Goal: Task Accomplishment & Management: Manage account settings

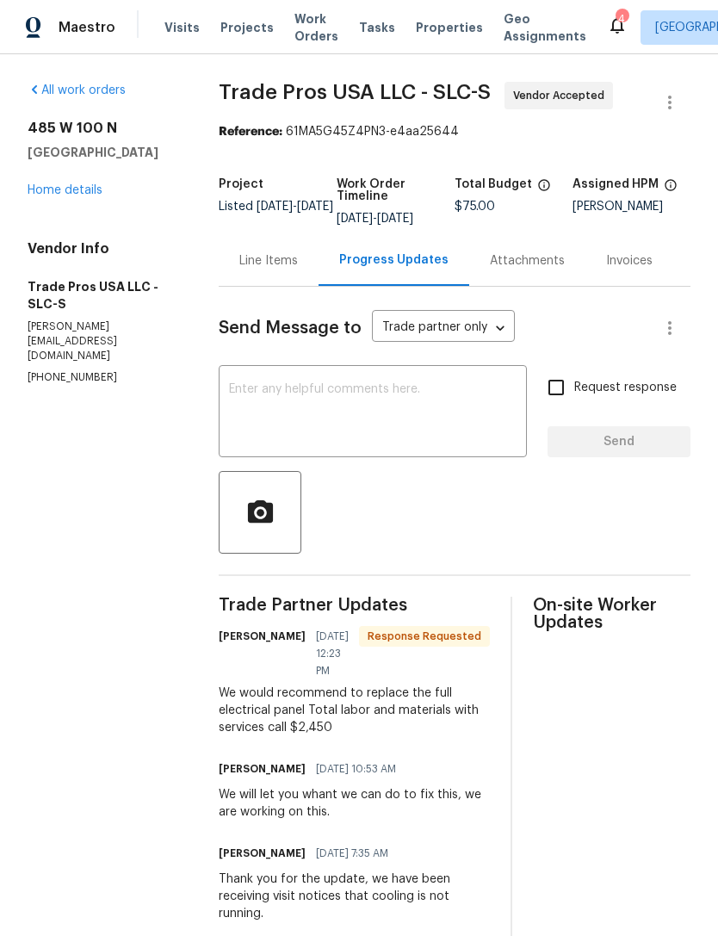
click at [66, 189] on link "Home details" at bounding box center [65, 190] width 75 height 12
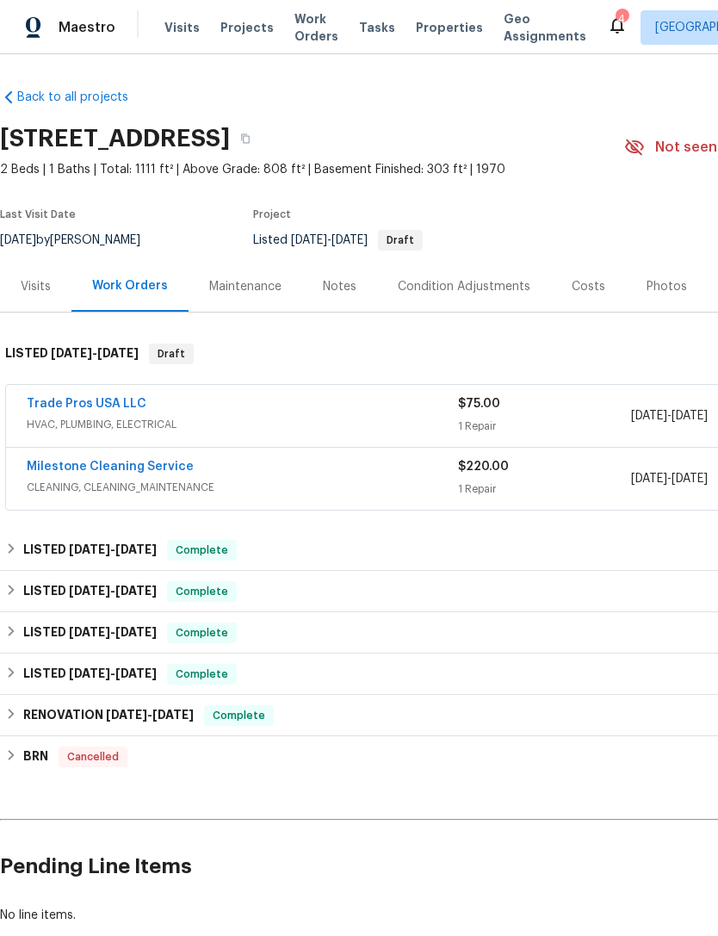
click at [276, 413] on div "Trade Pros USA LLC" at bounding box center [242, 405] width 431 height 21
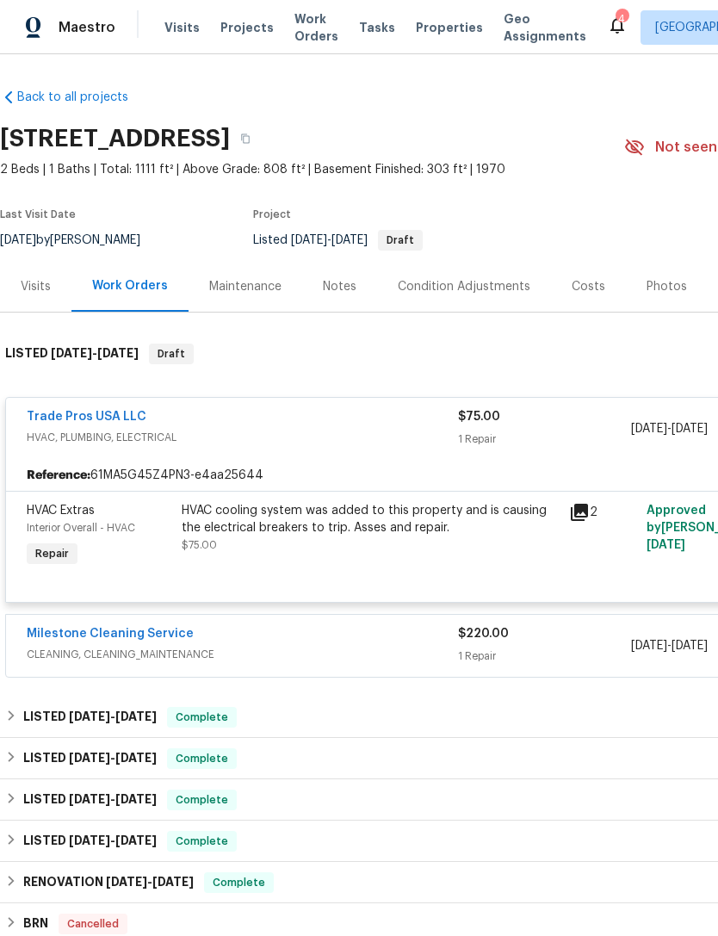
click at [348, 525] on div "HVAC cooling system was added to this property and is causing the electrical br…" at bounding box center [370, 519] width 377 height 34
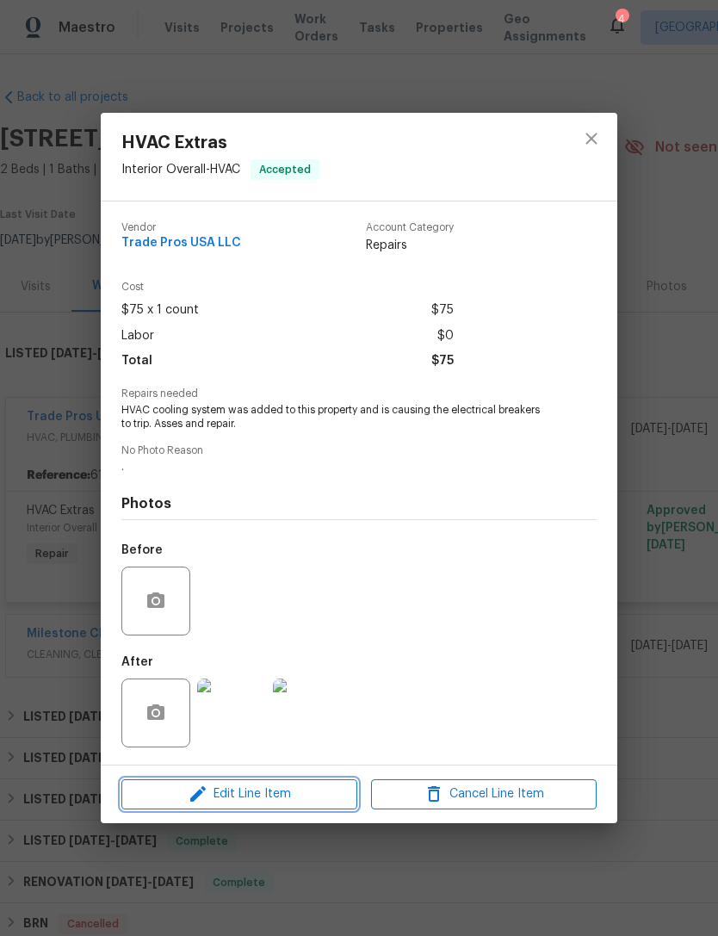
click at [257, 795] on span "Edit Line Item" at bounding box center [240, 795] width 226 height 22
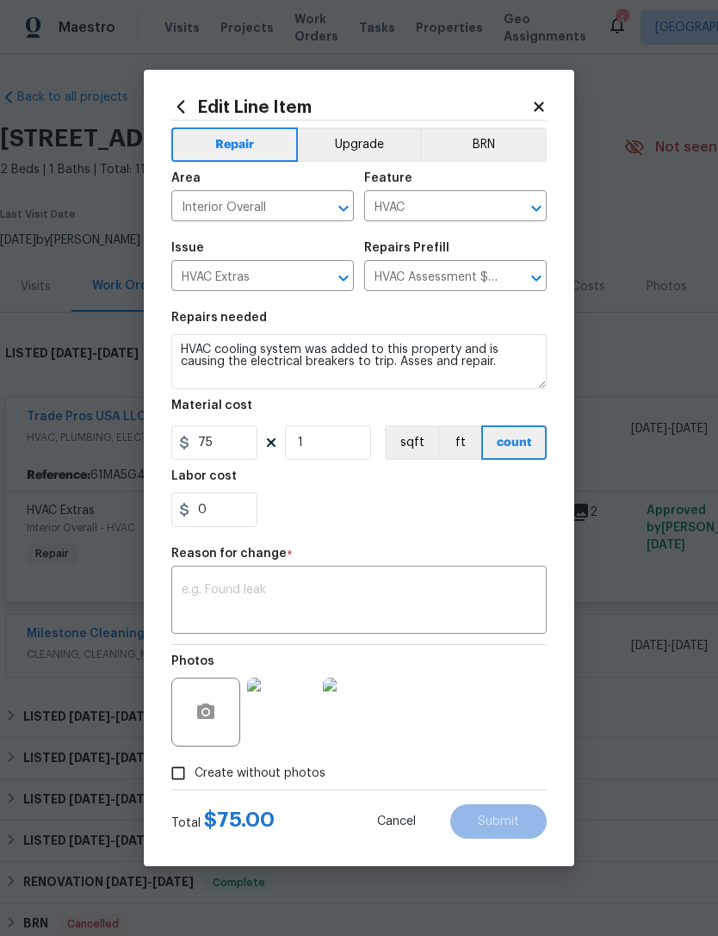
click at [470, 212] on input "HVAC" at bounding box center [431, 208] width 134 height 27
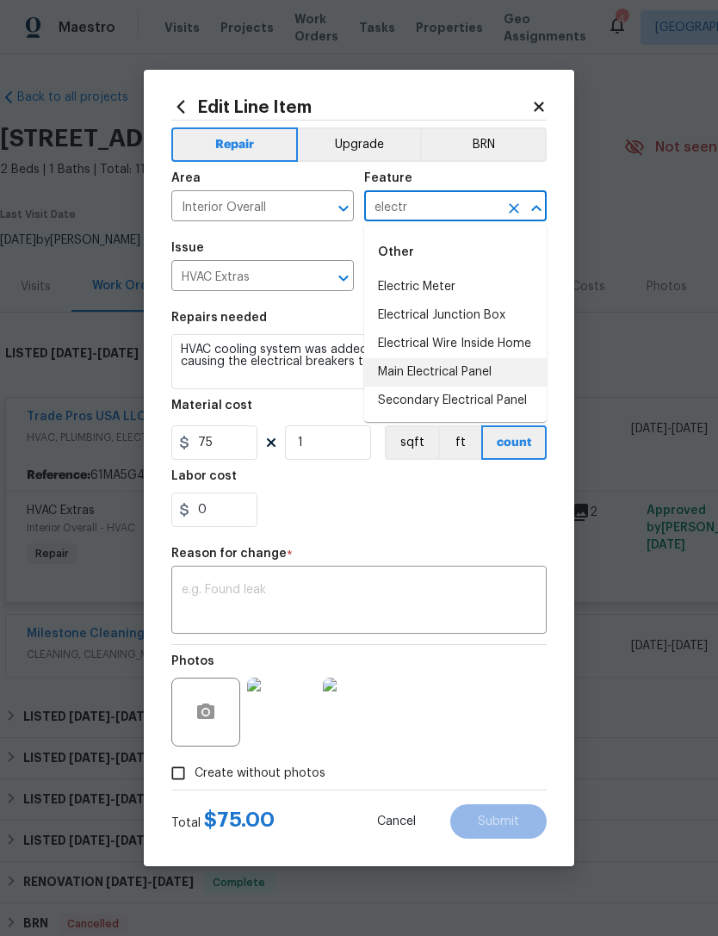
click at [456, 374] on li "Main Electrical Panel" at bounding box center [455, 372] width 183 height 28
type input "Main Electrical Panel"
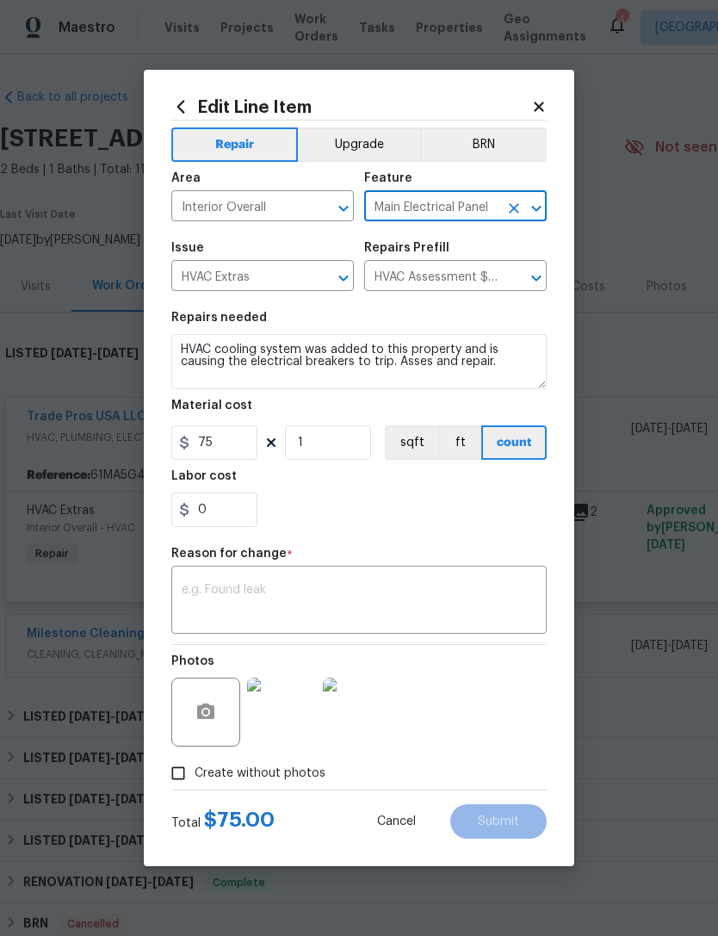
click at [321, 277] on icon "Clear" at bounding box center [321, 278] width 10 height 10
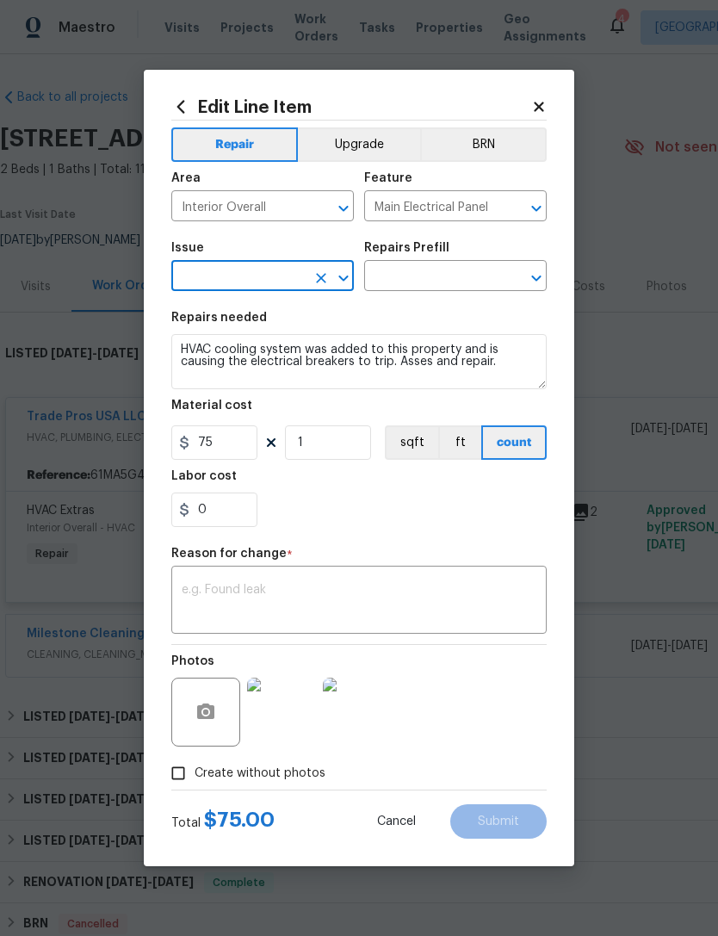
click at [264, 280] on input "text" at bounding box center [238, 277] width 134 height 27
click at [222, 362] on li "Electrical" at bounding box center [262, 359] width 183 height 28
type input "Electrical"
click at [444, 266] on input "text" at bounding box center [431, 277] width 134 height 27
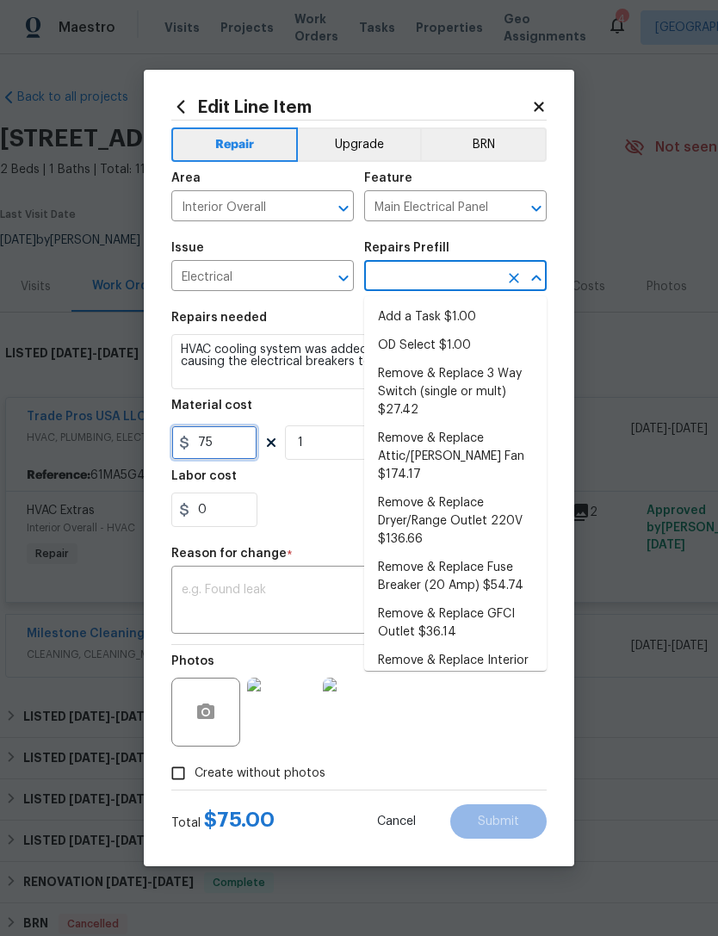
click at [233, 443] on input "75" at bounding box center [214, 442] width 86 height 34
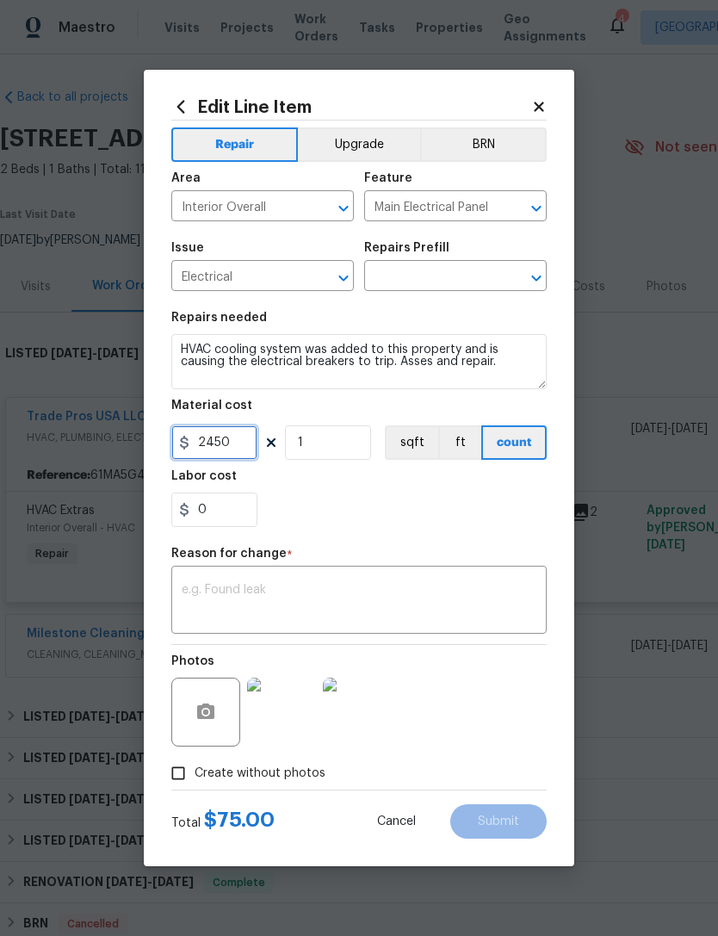
type input "2450"
click at [333, 442] on input "1" at bounding box center [328, 442] width 86 height 34
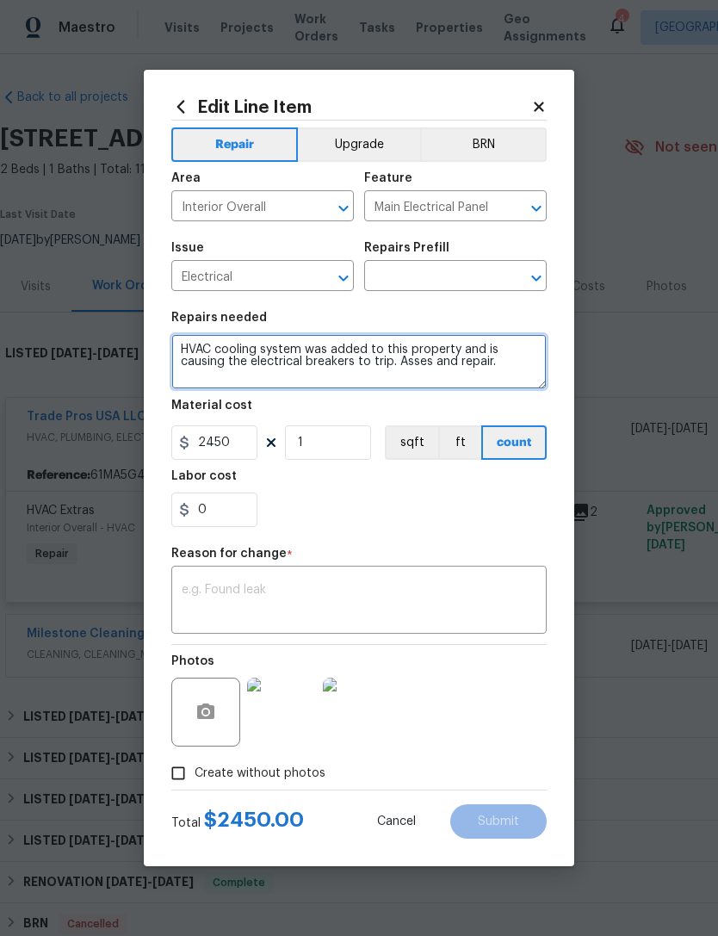
click at [385, 358] on textarea "HVAC cooling system was added to this property and is causing the electrical br…" at bounding box center [359, 361] width 376 height 55
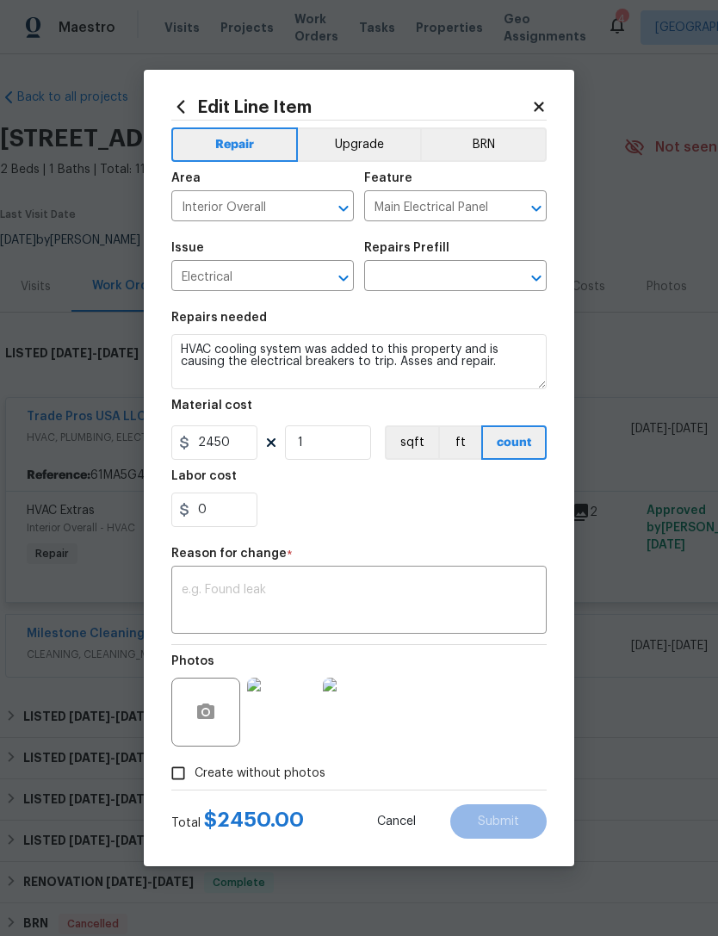
click at [466, 276] on input "text" at bounding box center [431, 277] width 134 height 27
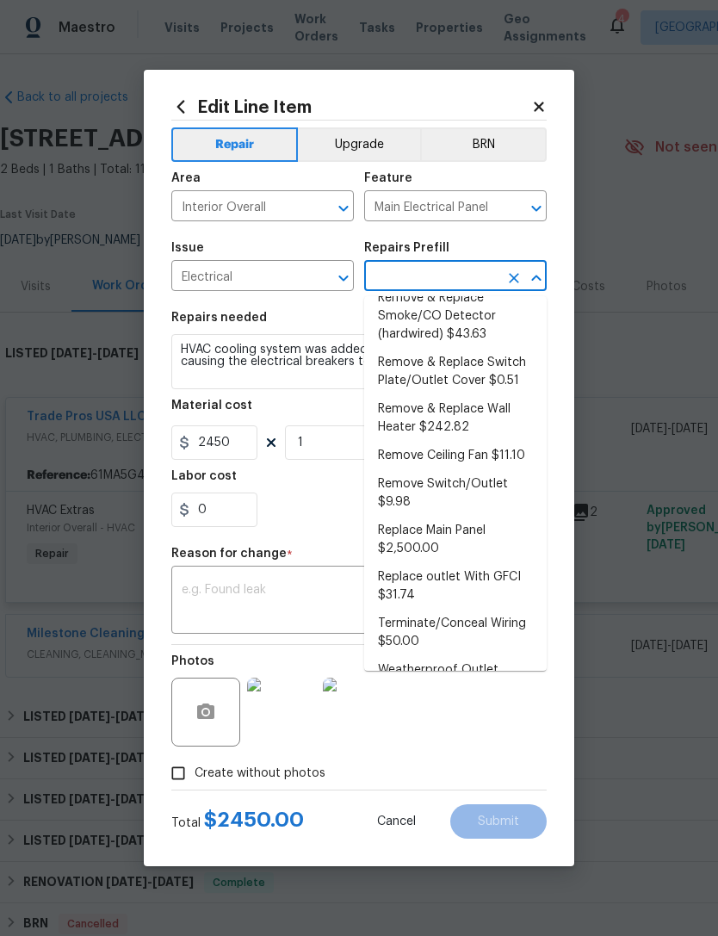
scroll to position [537, 0]
click at [442, 518] on li "Replace Main Panel $2,500.00" at bounding box center [455, 541] width 183 height 47
type input "Replace Main Panel $2,500.00"
type textarea "Remove and replace outdated main panel with approved panel. Includes obtaining …"
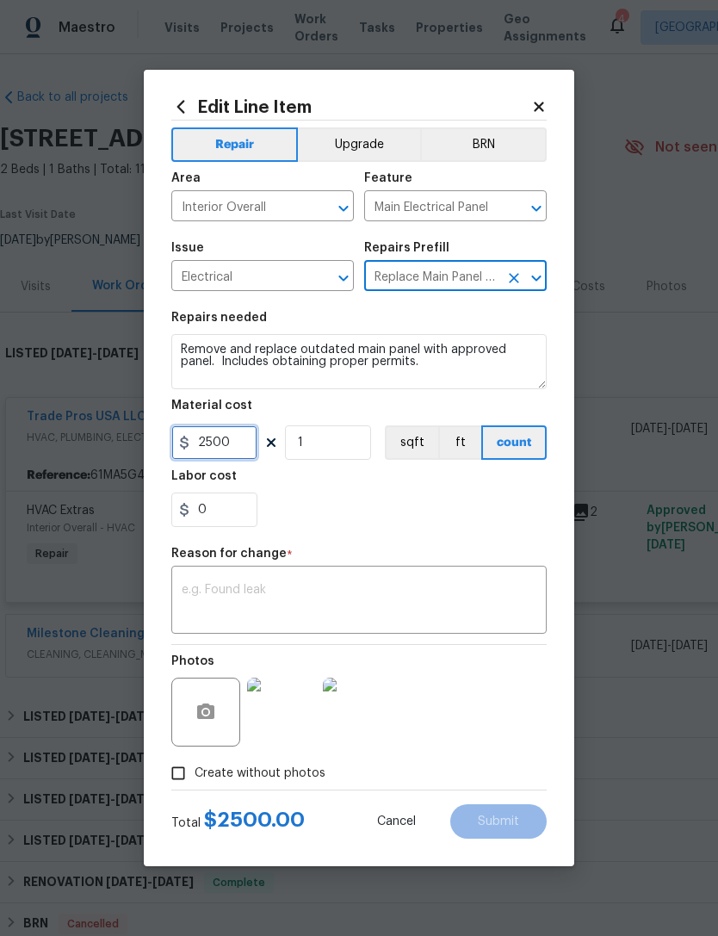
click at [233, 444] on input "2500" at bounding box center [214, 442] width 86 height 34
type input "2450"
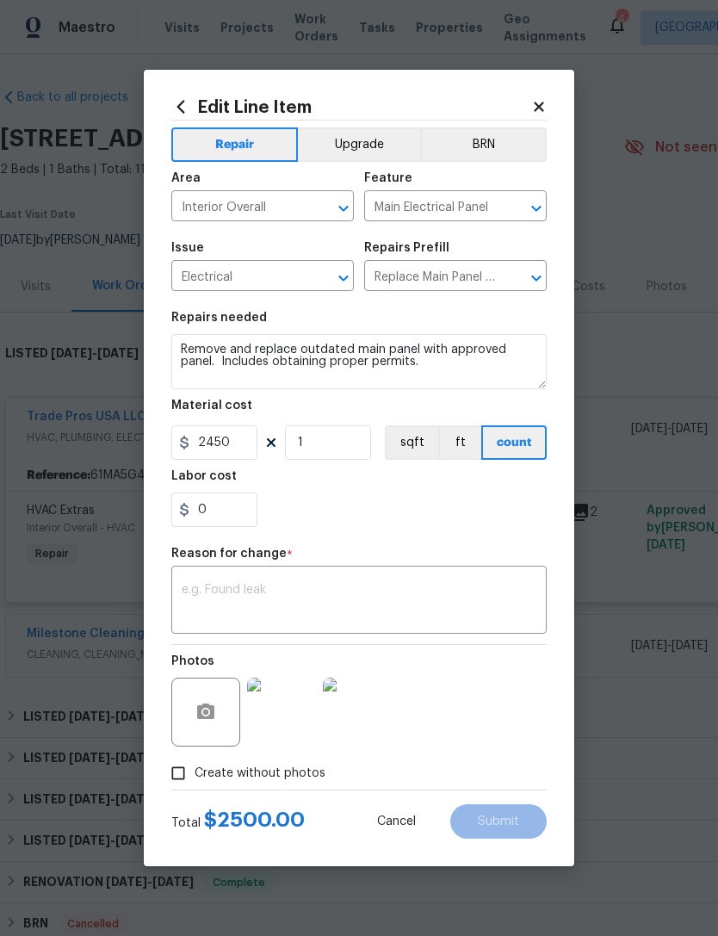
click at [296, 596] on textarea at bounding box center [359, 602] width 355 height 36
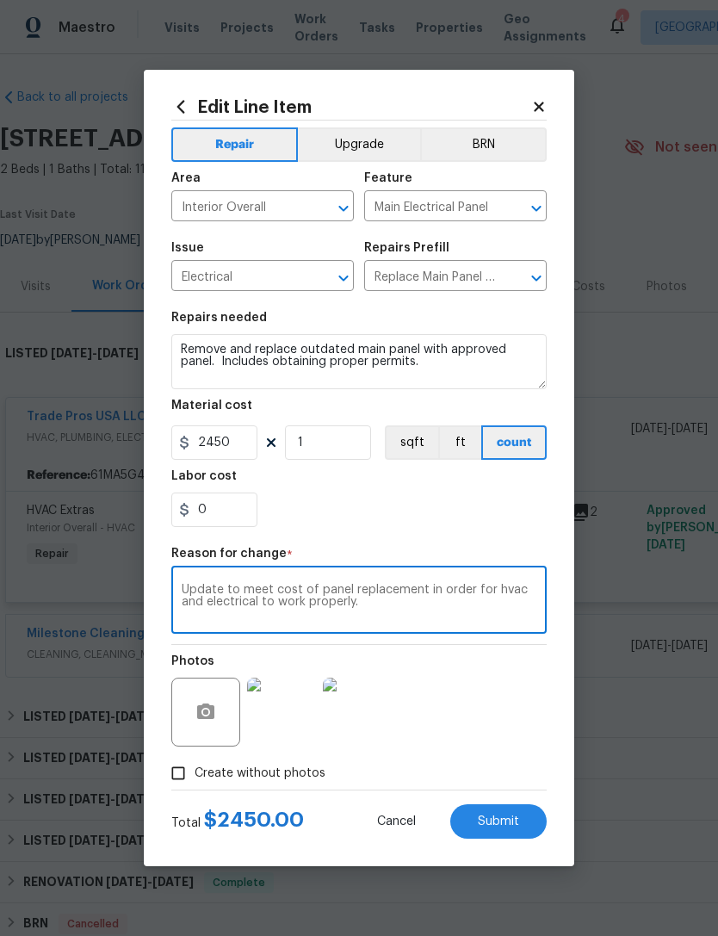
type textarea "Update to meet cost of panel replacement in order for hvac and electrical to wo…"
click at [407, 527] on div "0" at bounding box center [359, 510] width 376 height 34
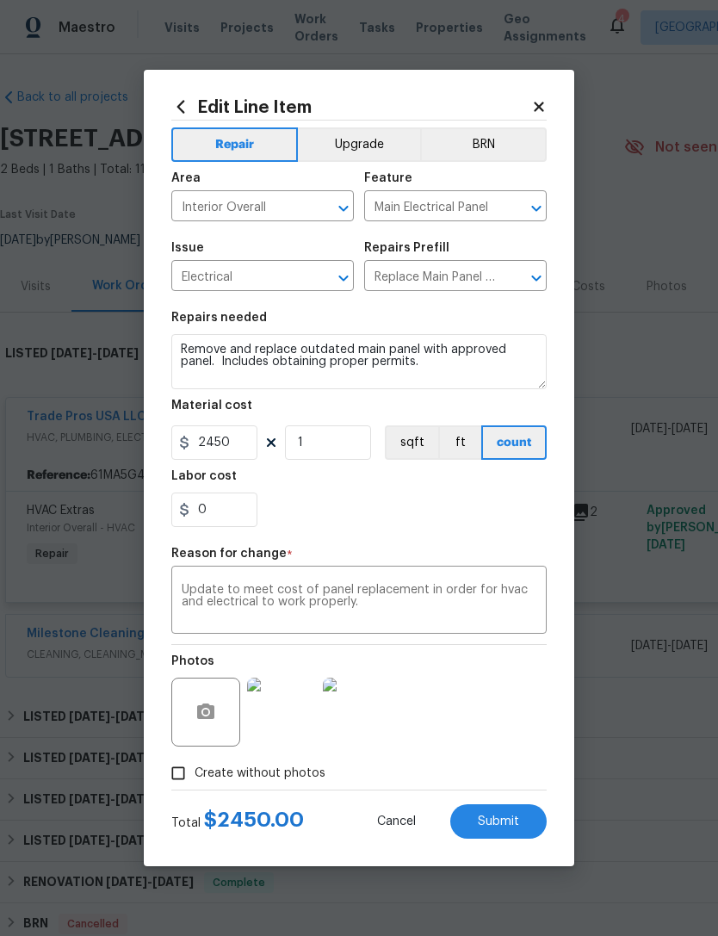
click at [499, 820] on span "Submit" at bounding box center [498, 822] width 41 height 13
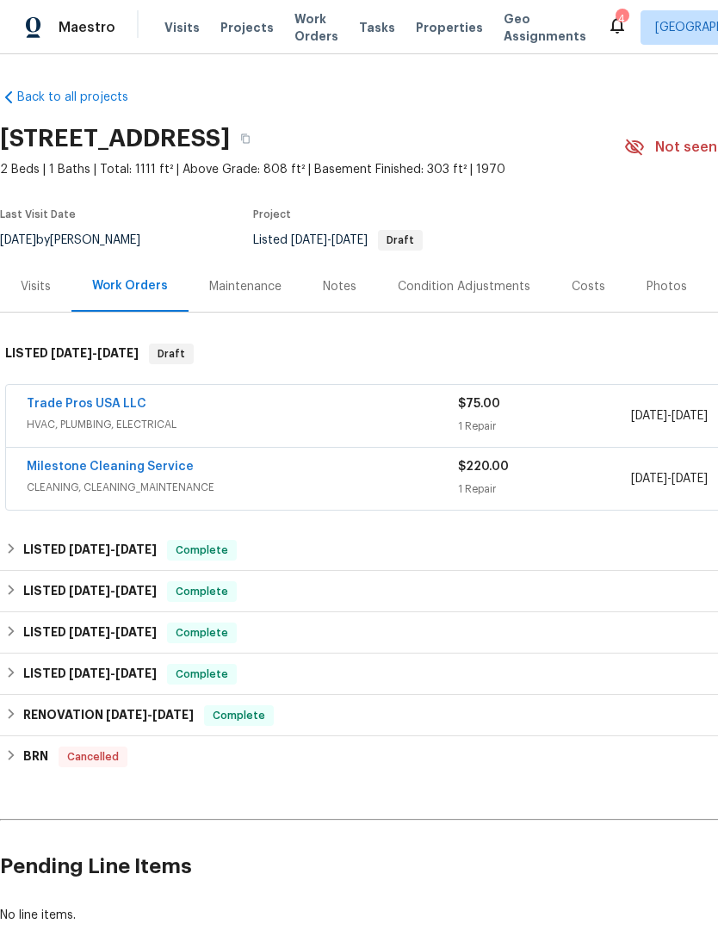
click at [116, 399] on link "Trade Pros USA LLC" at bounding box center [87, 404] width 120 height 12
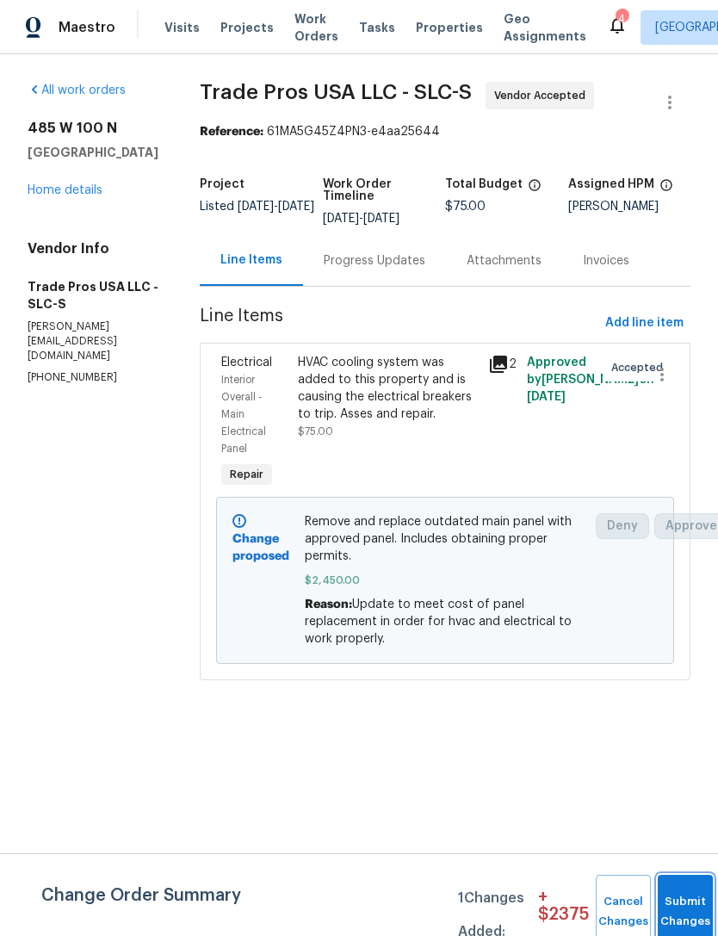
click at [674, 900] on button "Submit Changes" at bounding box center [685, 912] width 55 height 74
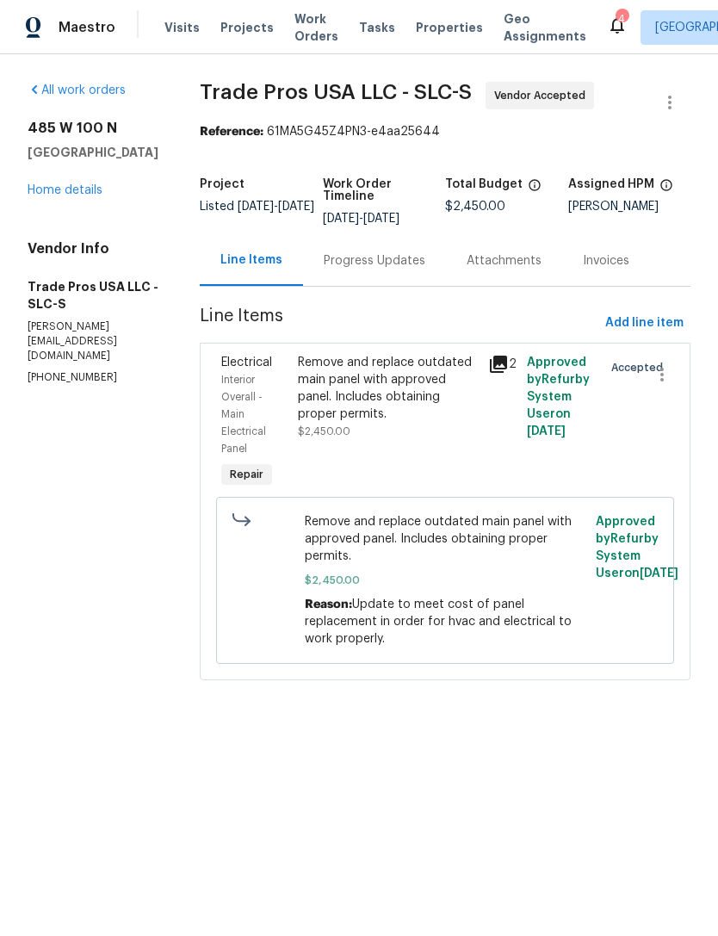
click at [84, 179] on div "485 W 100 N Layton, UT 84041 Home details" at bounding box center [93, 159] width 131 height 79
click at [82, 195] on link "Home details" at bounding box center [65, 190] width 75 height 12
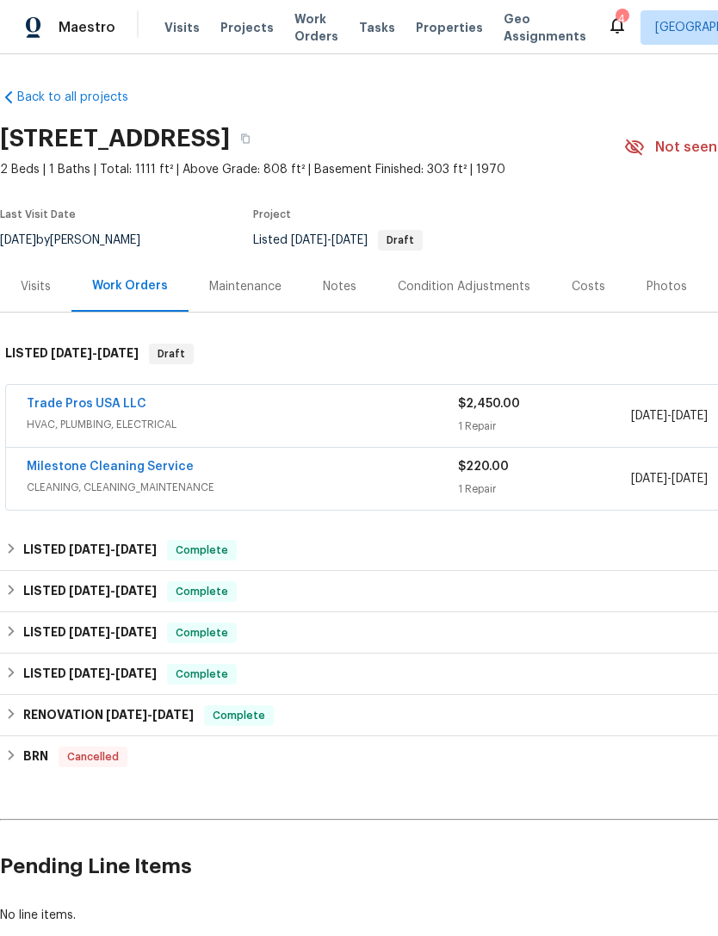
click at [340, 290] on div "Notes" at bounding box center [340, 286] width 34 height 17
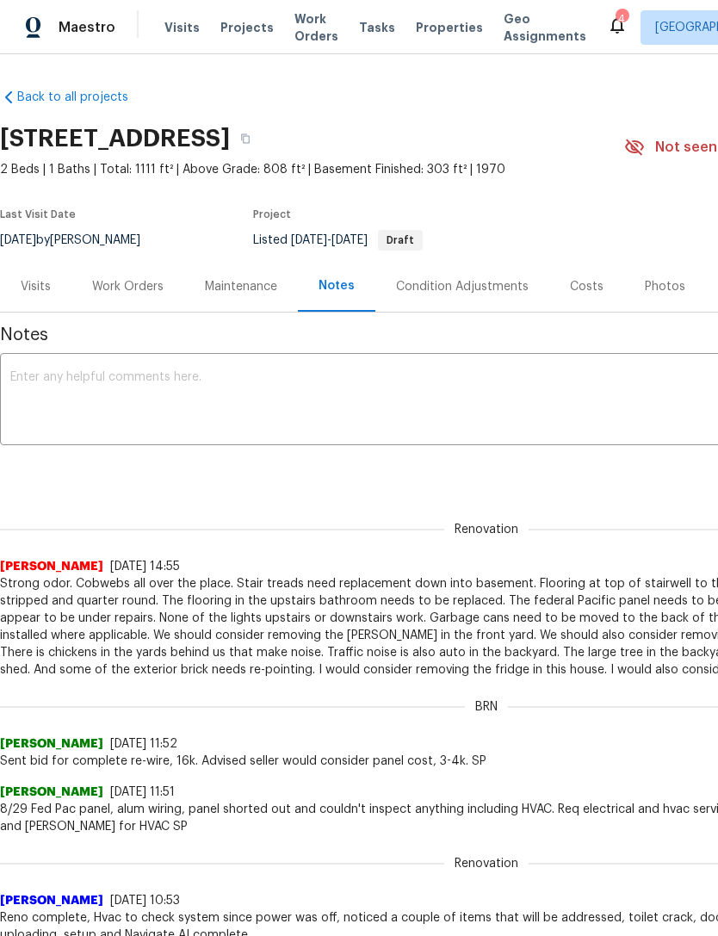
click at [136, 374] on textarea at bounding box center [486, 401] width 953 height 60
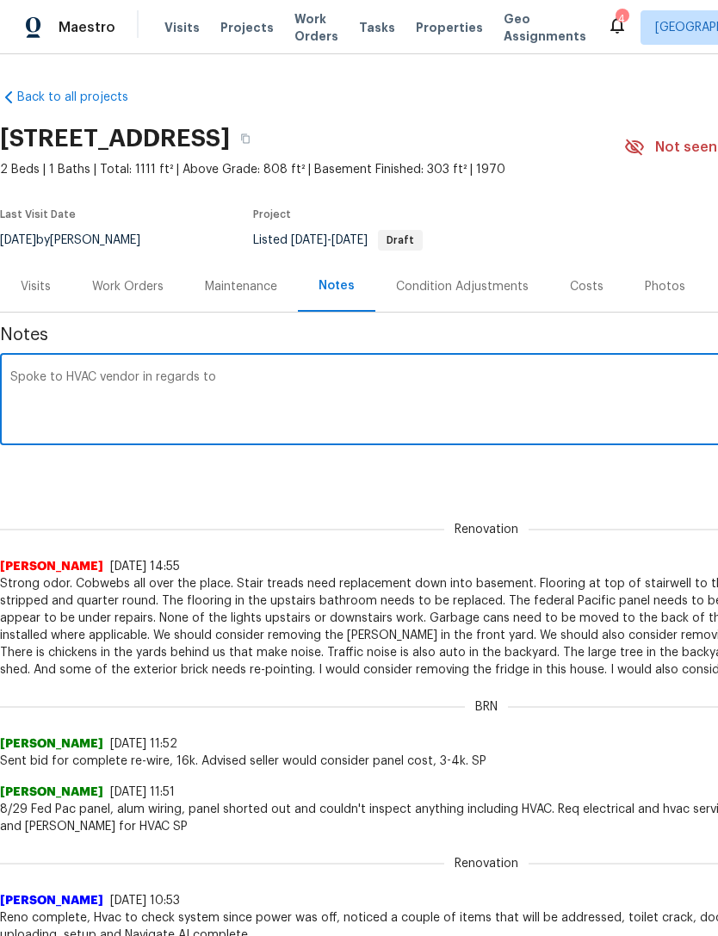
type textarea "Spoke to HVAC vendor in regards to"
click at [250, 142] on icon "button" at bounding box center [245, 138] width 9 height 9
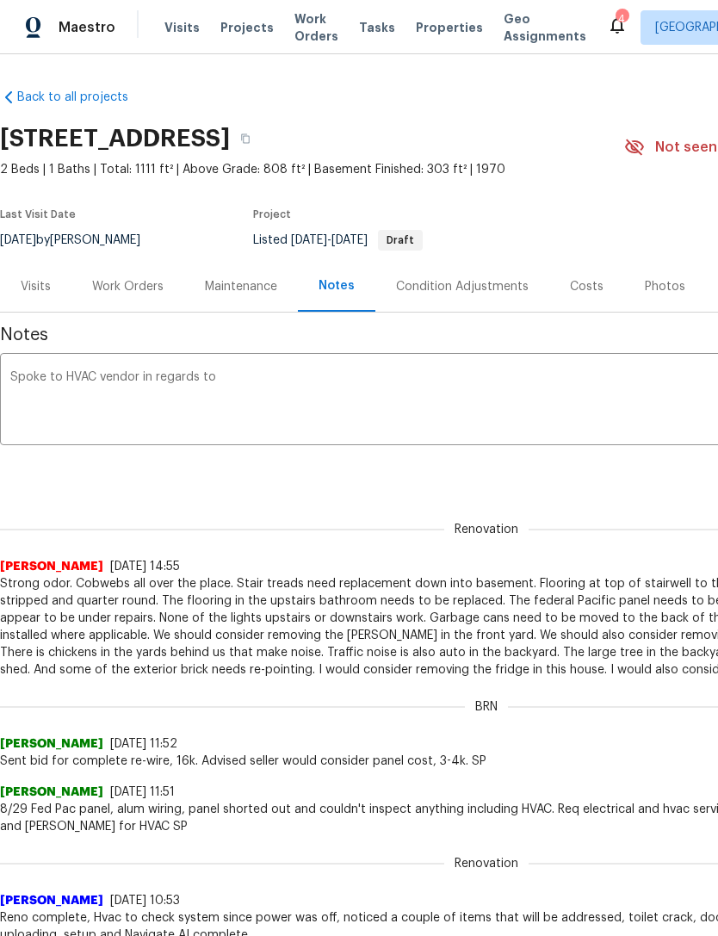
click at [593, 287] on div "Costs" at bounding box center [587, 286] width 34 height 17
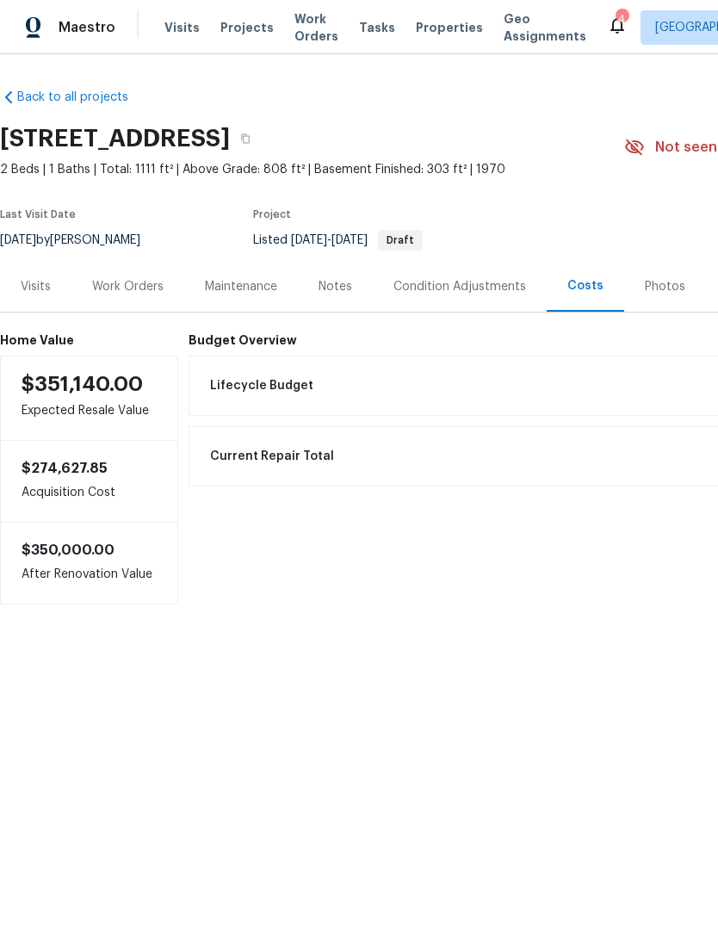
click at [136, 279] on div "Work Orders" at bounding box center [127, 286] width 71 height 17
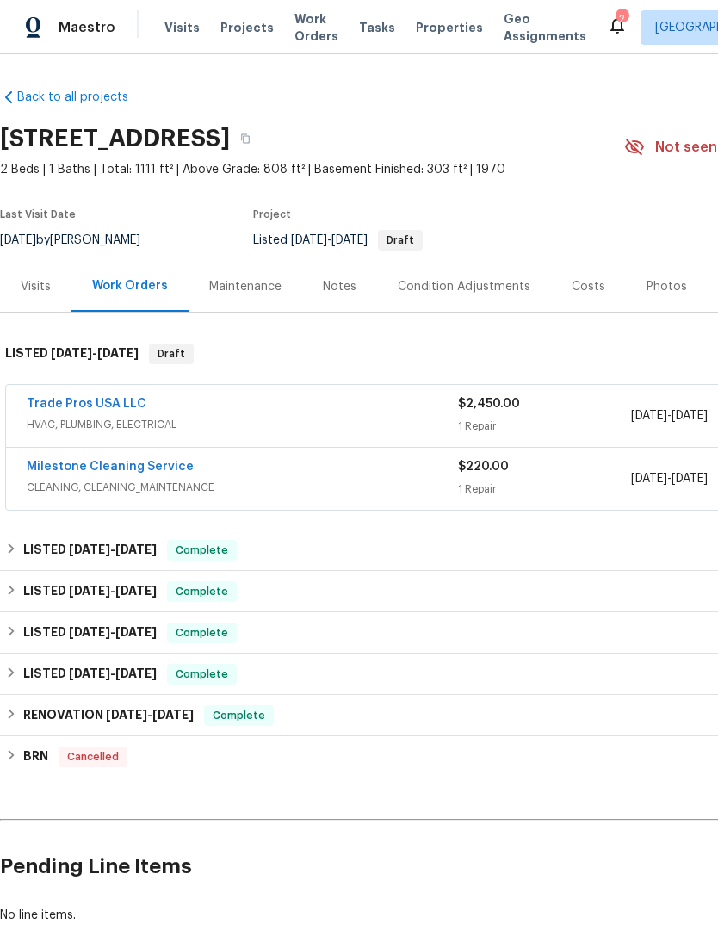
click at [117, 400] on link "Trade Pros USA LLC" at bounding box center [87, 404] width 120 height 12
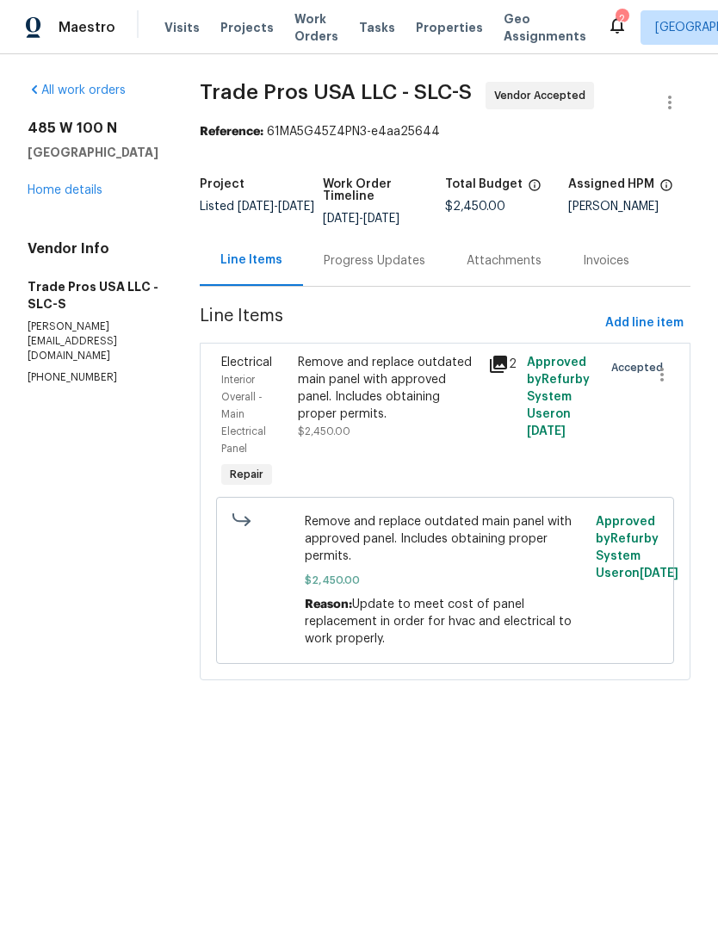
click at [501, 364] on icon at bounding box center [498, 364] width 17 height 17
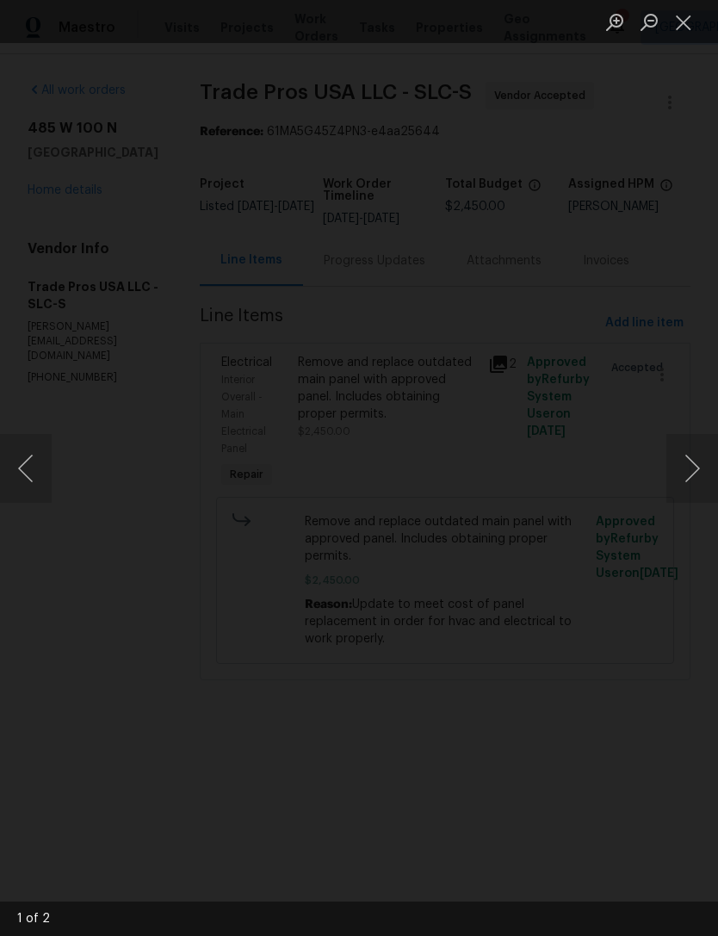
click at [412, 791] on img "Lightbox" at bounding box center [306, 451] width 1356 height 1767
click at [692, 462] on button "Next image" at bounding box center [693, 468] width 52 height 69
click at [35, 466] on button "Previous image" at bounding box center [26, 468] width 52 height 69
click at [688, 457] on button "Next image" at bounding box center [693, 468] width 52 height 69
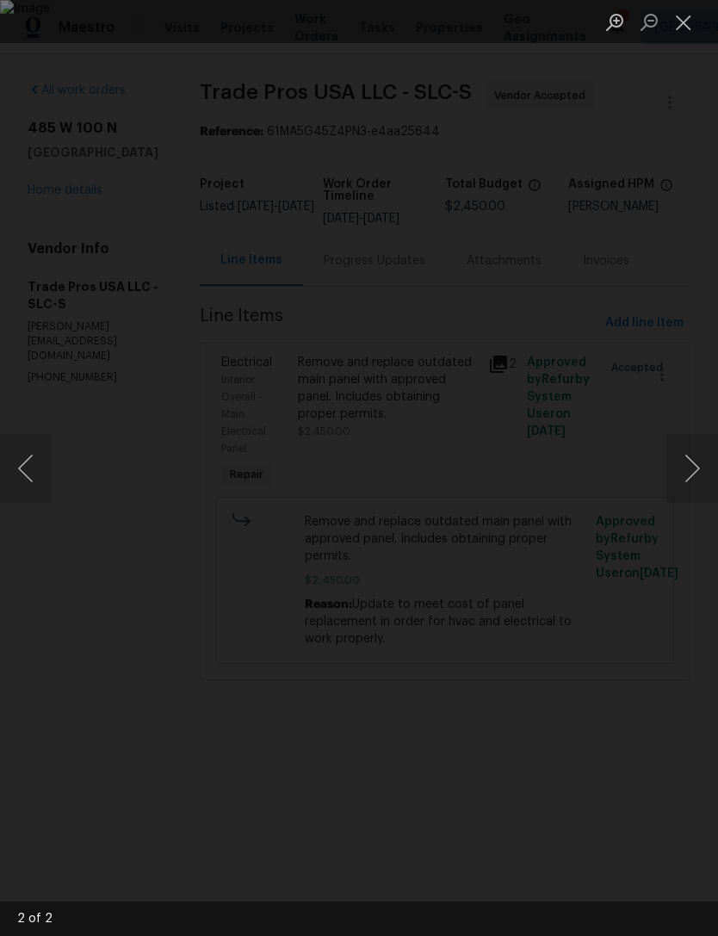
click at [679, 26] on button "Close lightbox" at bounding box center [684, 22] width 34 height 30
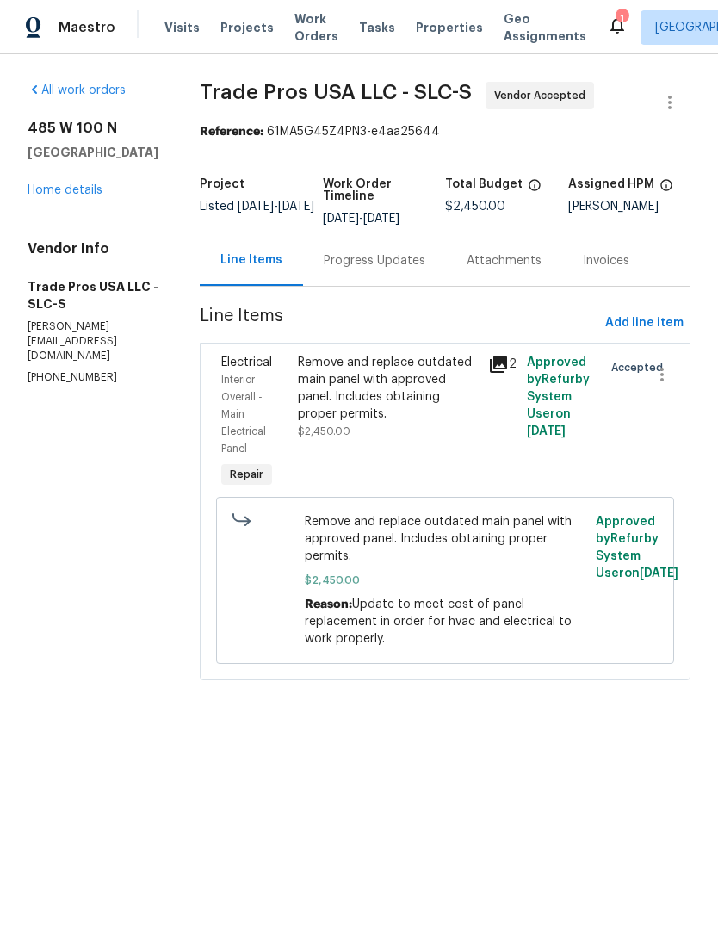
click at [607, 24] on icon at bounding box center [617, 25] width 21 height 21
click at [84, 185] on link "Home details" at bounding box center [65, 190] width 75 height 12
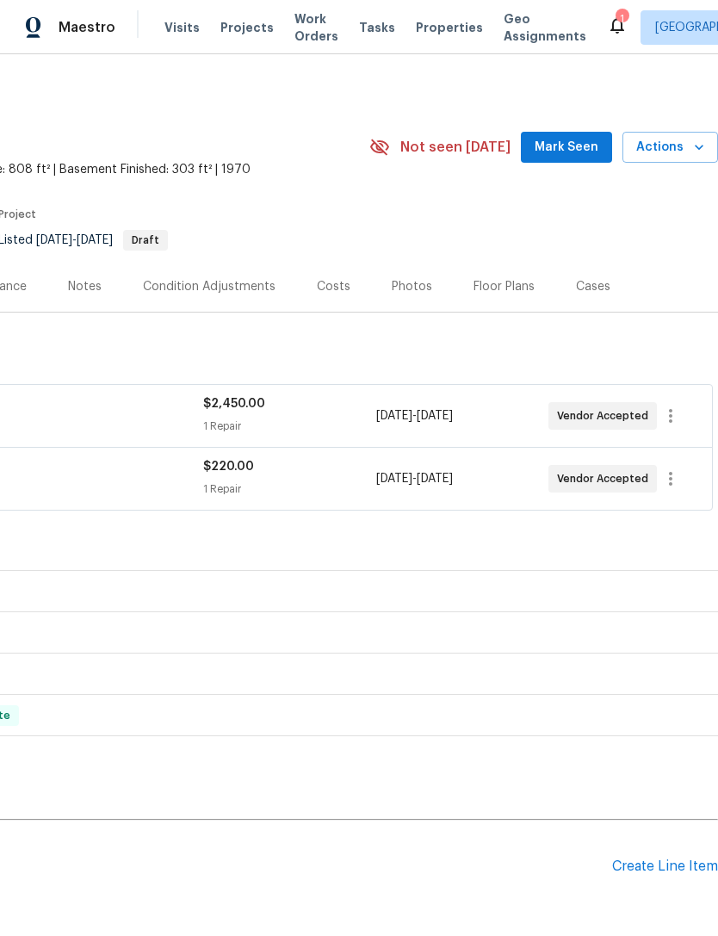
scroll to position [0, 255]
click at [562, 141] on span "Mark Seen" at bounding box center [567, 148] width 64 height 22
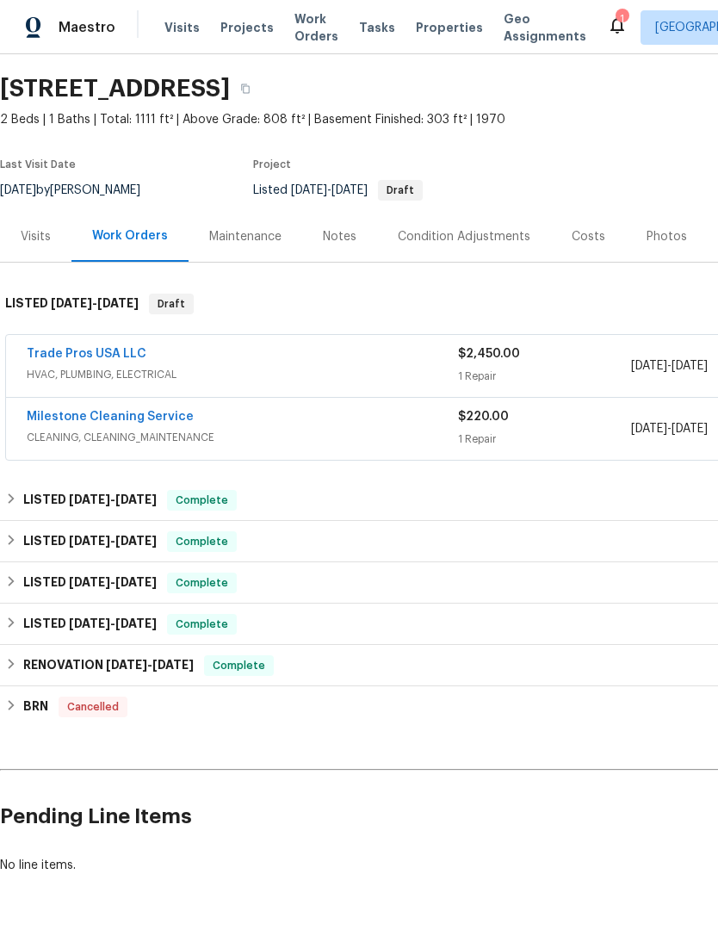
scroll to position [49, 0]
click at [111, 349] on link "Trade Pros USA LLC" at bounding box center [87, 355] width 120 height 12
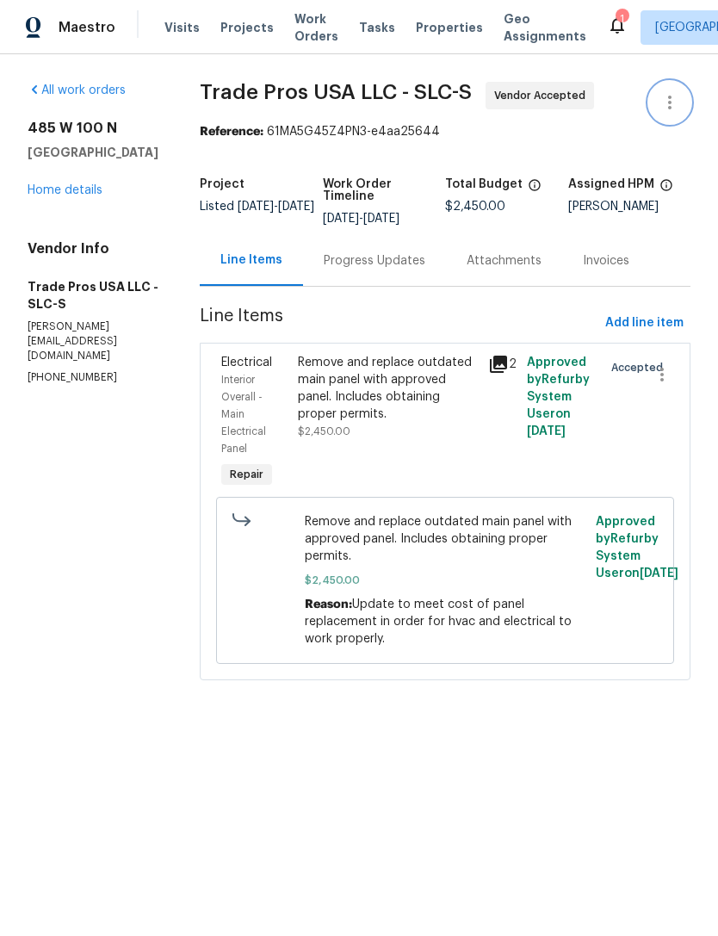
click at [668, 101] on icon "button" at bounding box center [670, 102] width 21 height 21
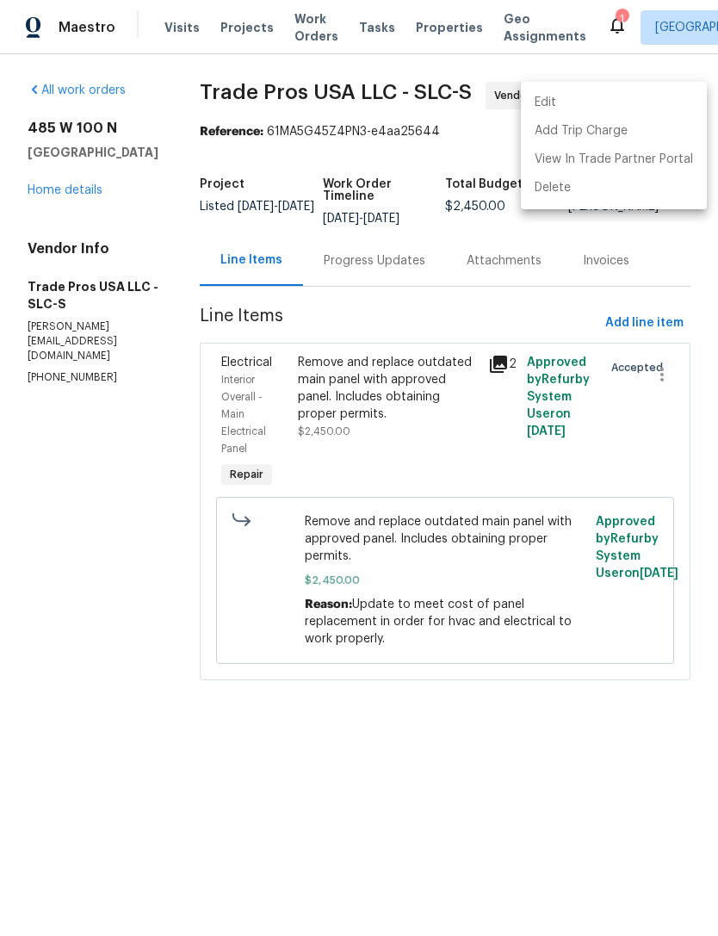
click at [582, 102] on li "Edit" at bounding box center [614, 103] width 186 height 28
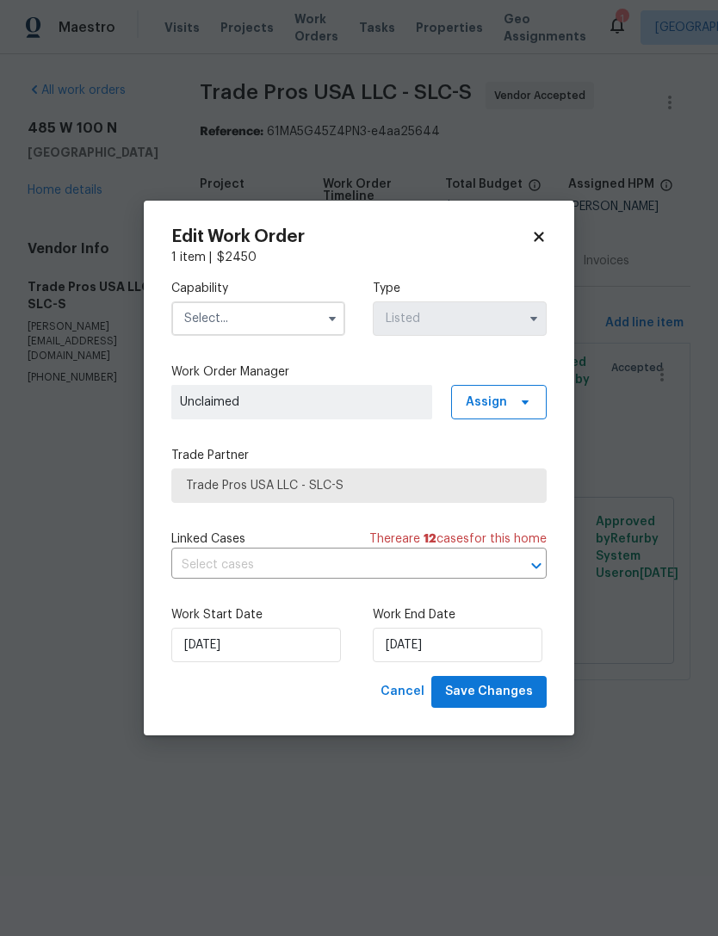
click at [269, 316] on input "text" at bounding box center [258, 318] width 174 height 34
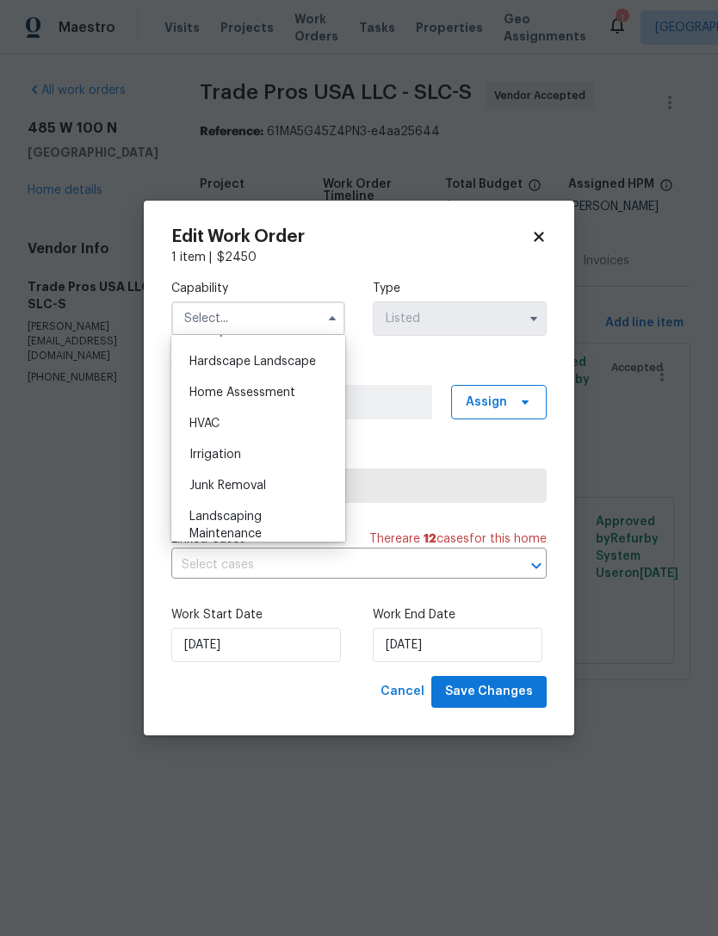
scroll to position [1034, 0]
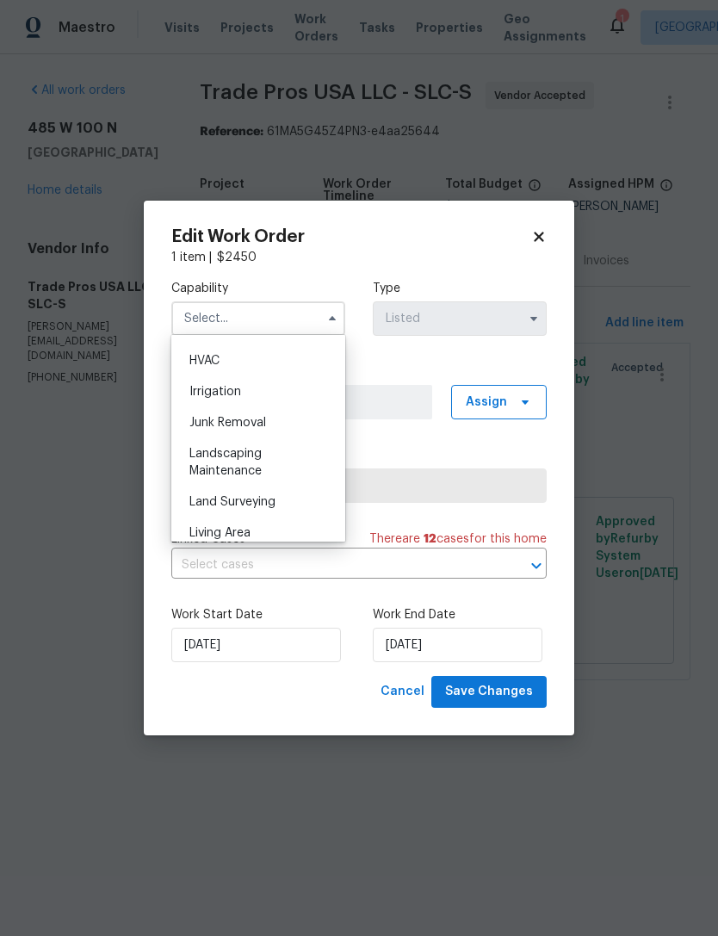
click at [230, 360] on div "HVAC" at bounding box center [258, 360] width 165 height 31
type input "HVAC"
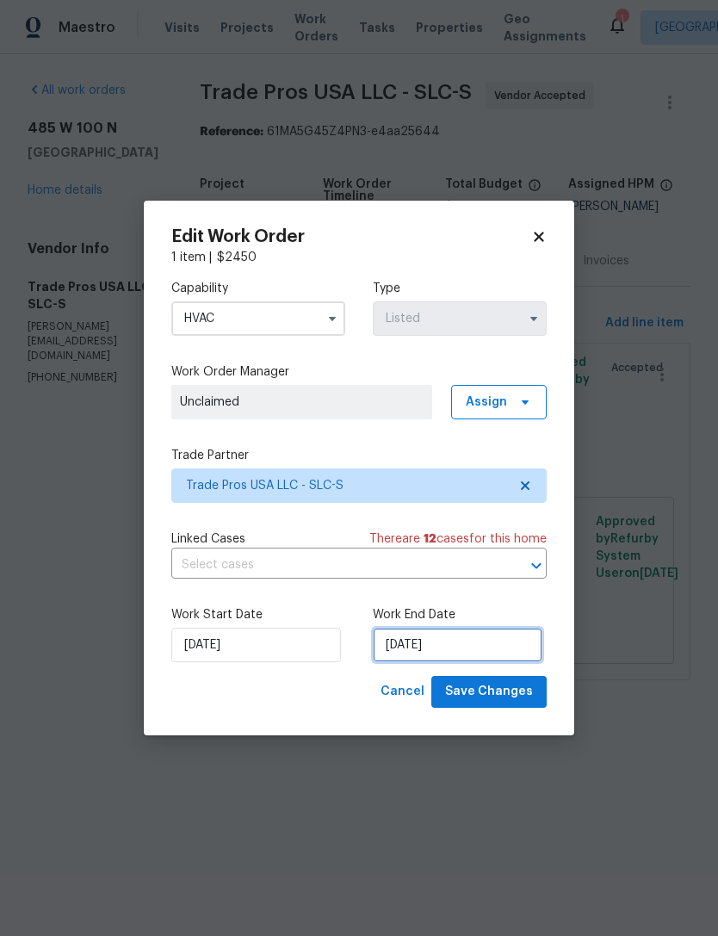
click at [438, 642] on input "[DATE]" at bounding box center [458, 645] width 170 height 34
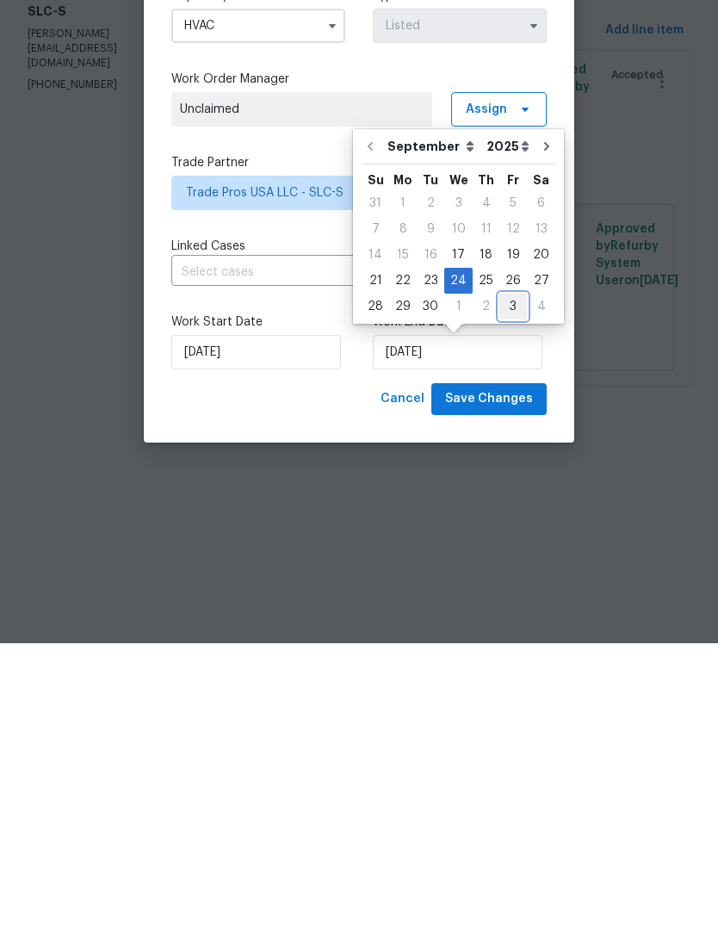
click at [514, 587] on div "3" at bounding box center [514, 599] width 28 height 24
type input "10/3/2025"
select select "9"
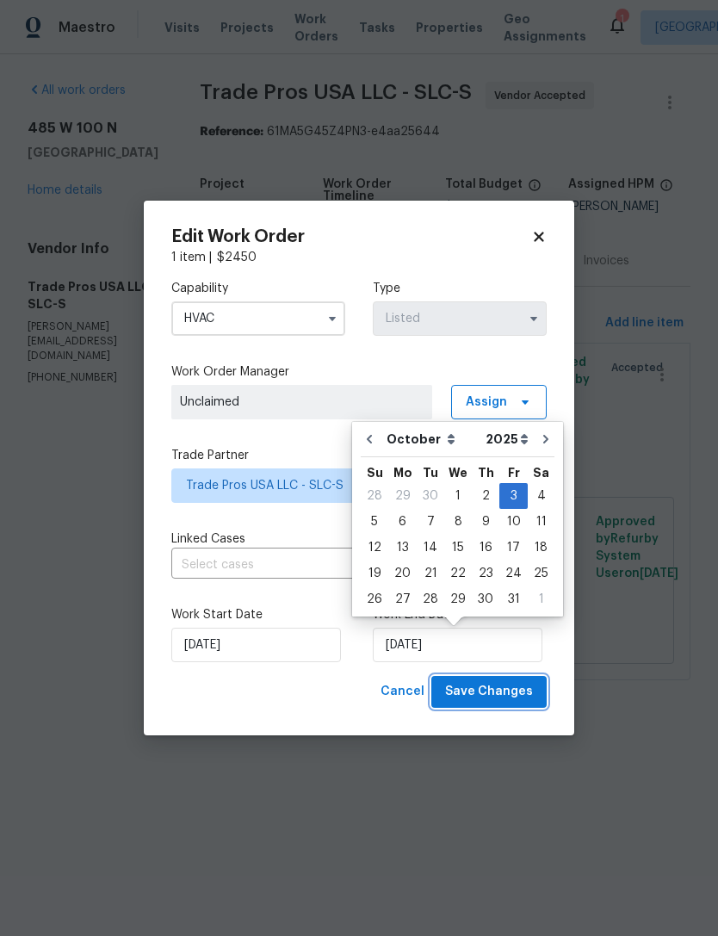
click at [493, 690] on span "Save Changes" at bounding box center [489, 692] width 88 height 22
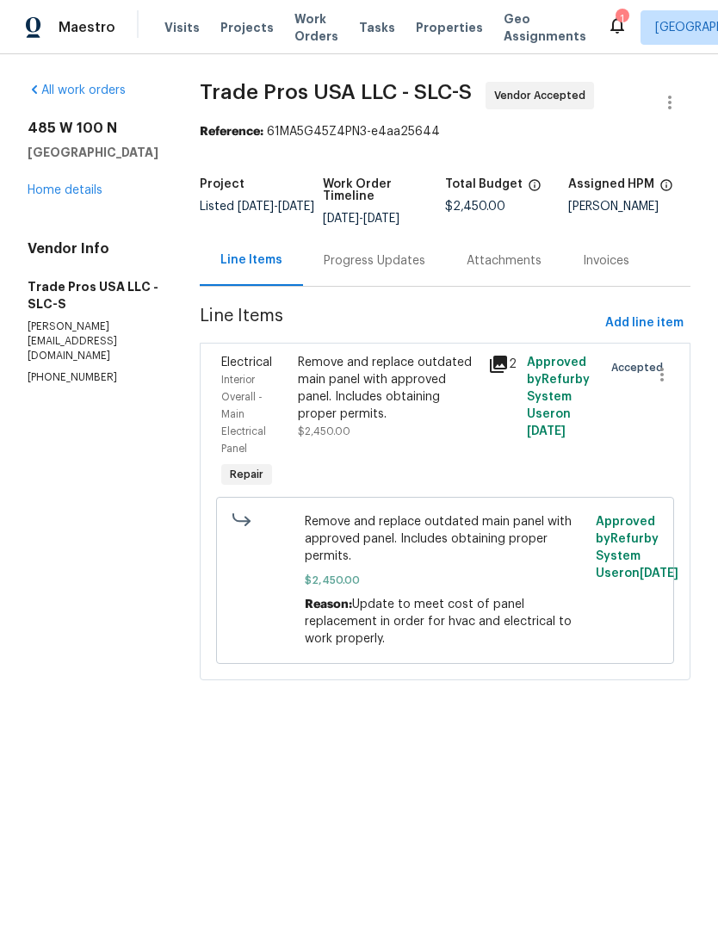
click at [74, 193] on link "Home details" at bounding box center [65, 190] width 75 height 12
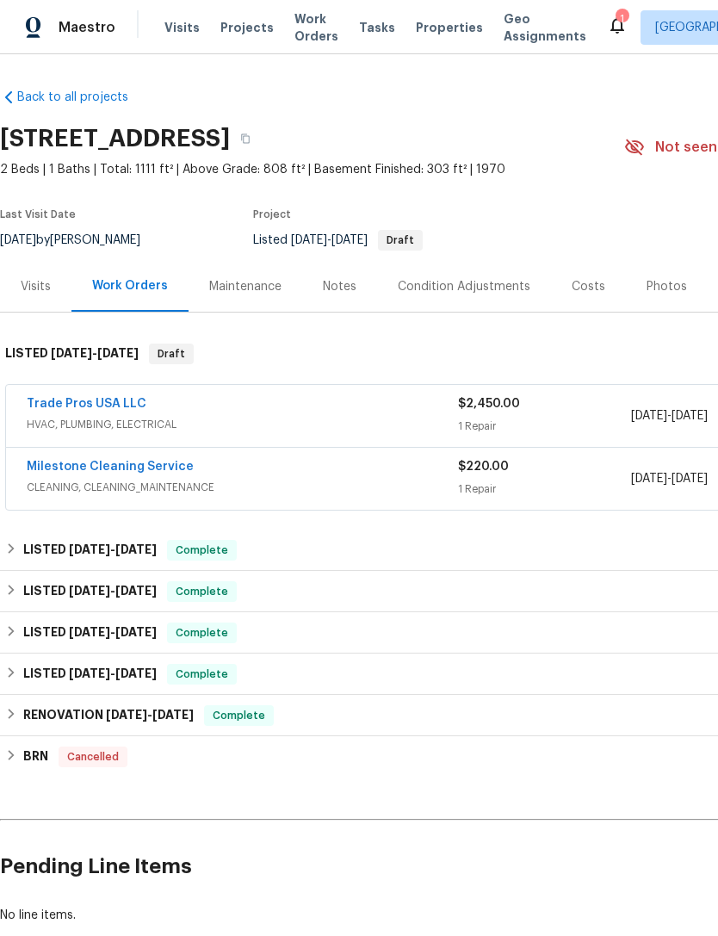
click at [324, 279] on div "Notes" at bounding box center [340, 286] width 34 height 17
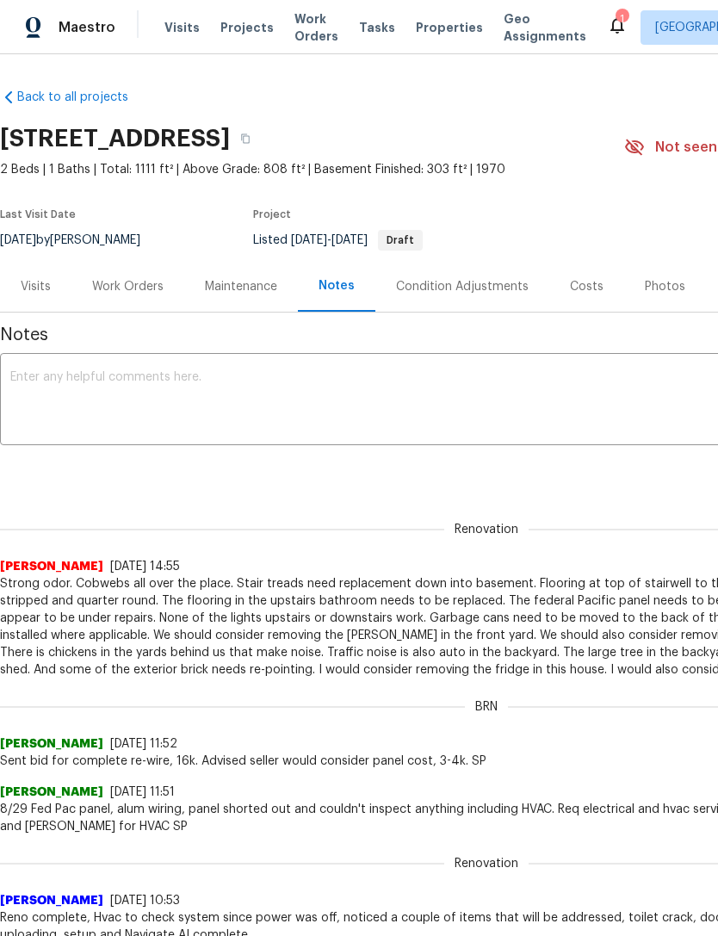
click at [106, 374] on textarea at bounding box center [486, 401] width 953 height 60
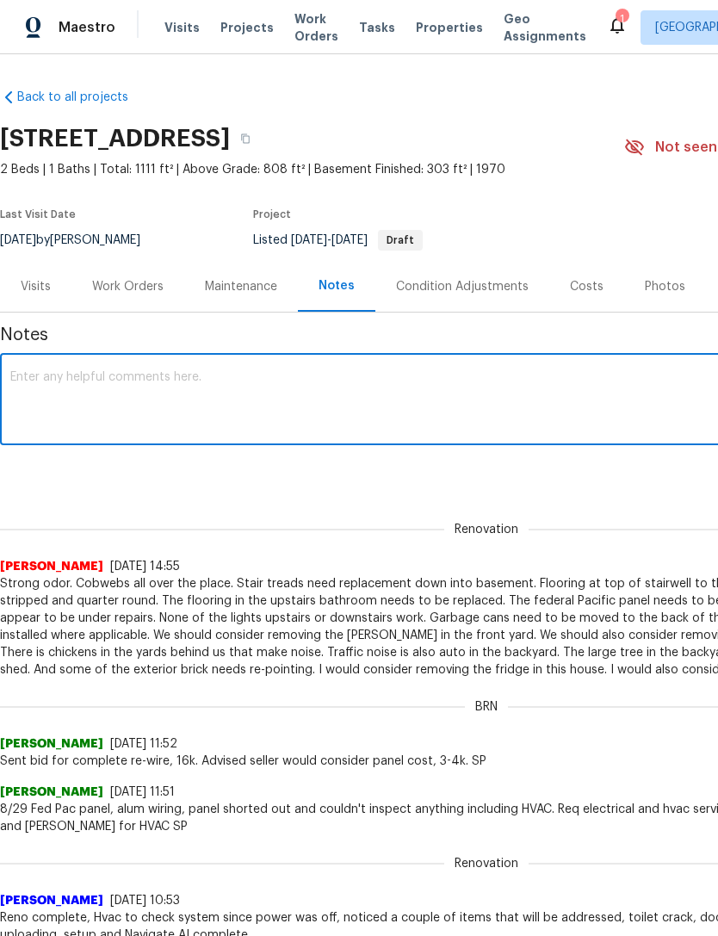
click at [93, 382] on textarea at bounding box center [486, 401] width 953 height 60
paste textarea "hvac vendor has informed me that breakers keep tripping due to old panel and tr…"
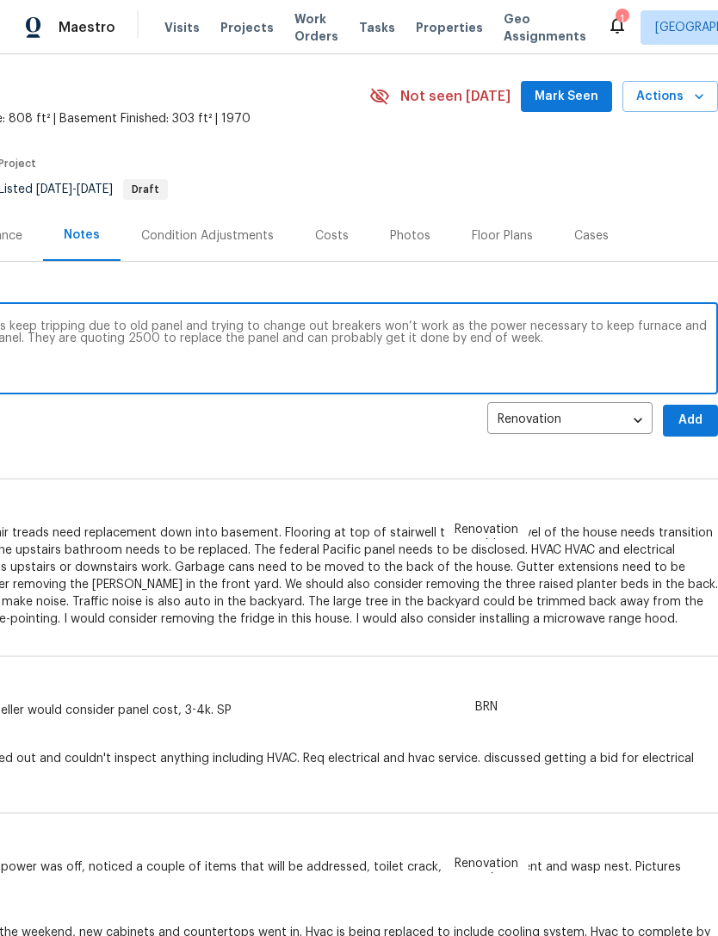
scroll to position [52, 255]
type textarea "hvac vendor has informed me that breakers keep tripping due to old panel and tr…"
click at [687, 413] on span "Add" at bounding box center [691, 420] width 28 height 22
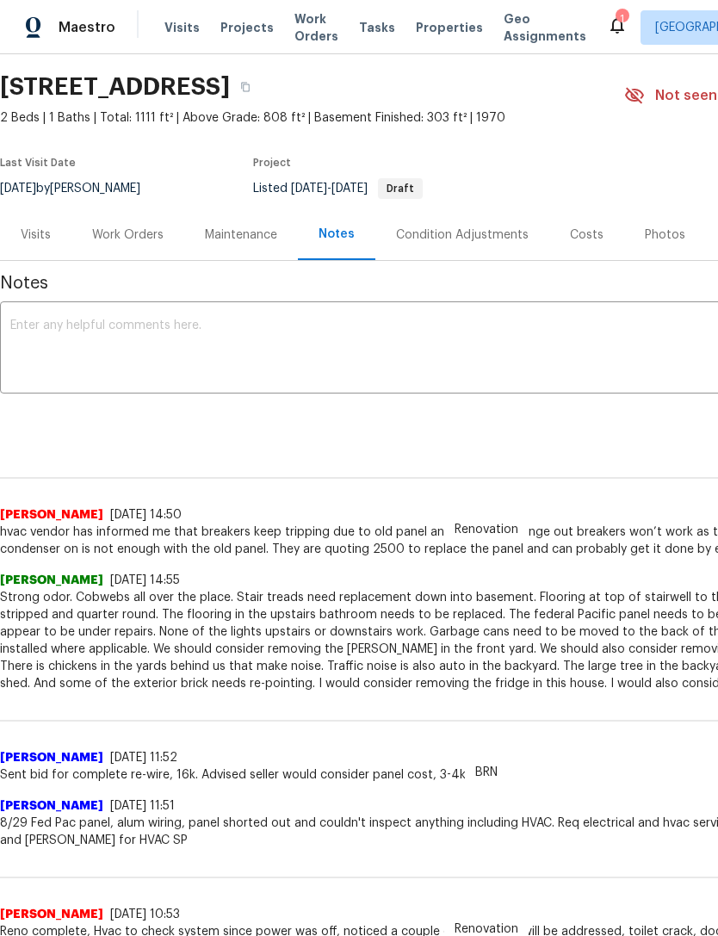
scroll to position [52, -1]
click at [130, 233] on div "Work Orders" at bounding box center [127, 235] width 71 height 17
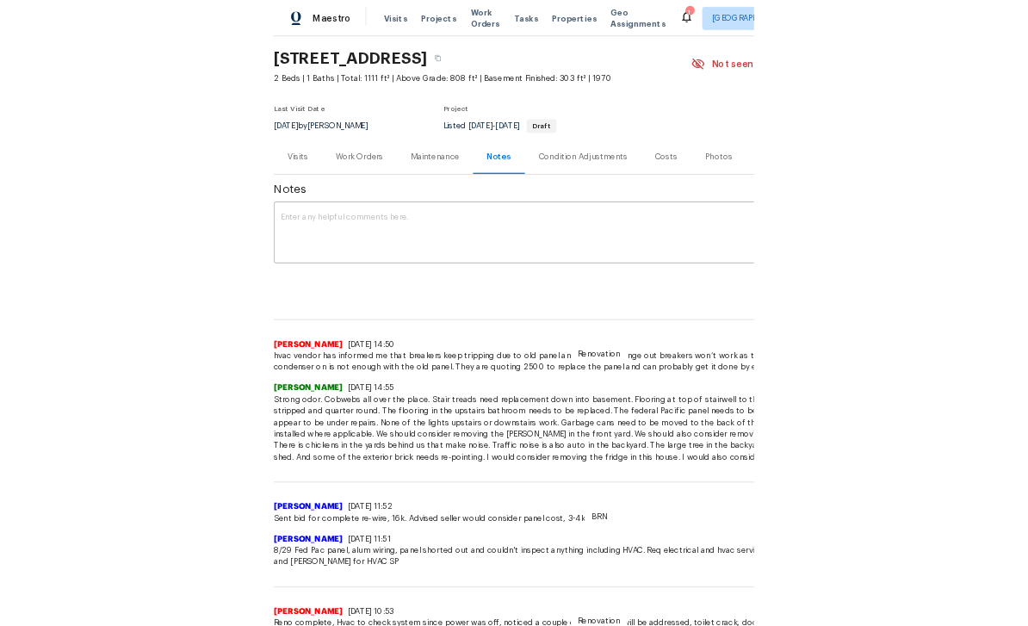
scroll to position [49, 0]
